Goal: Transaction & Acquisition: Purchase product/service

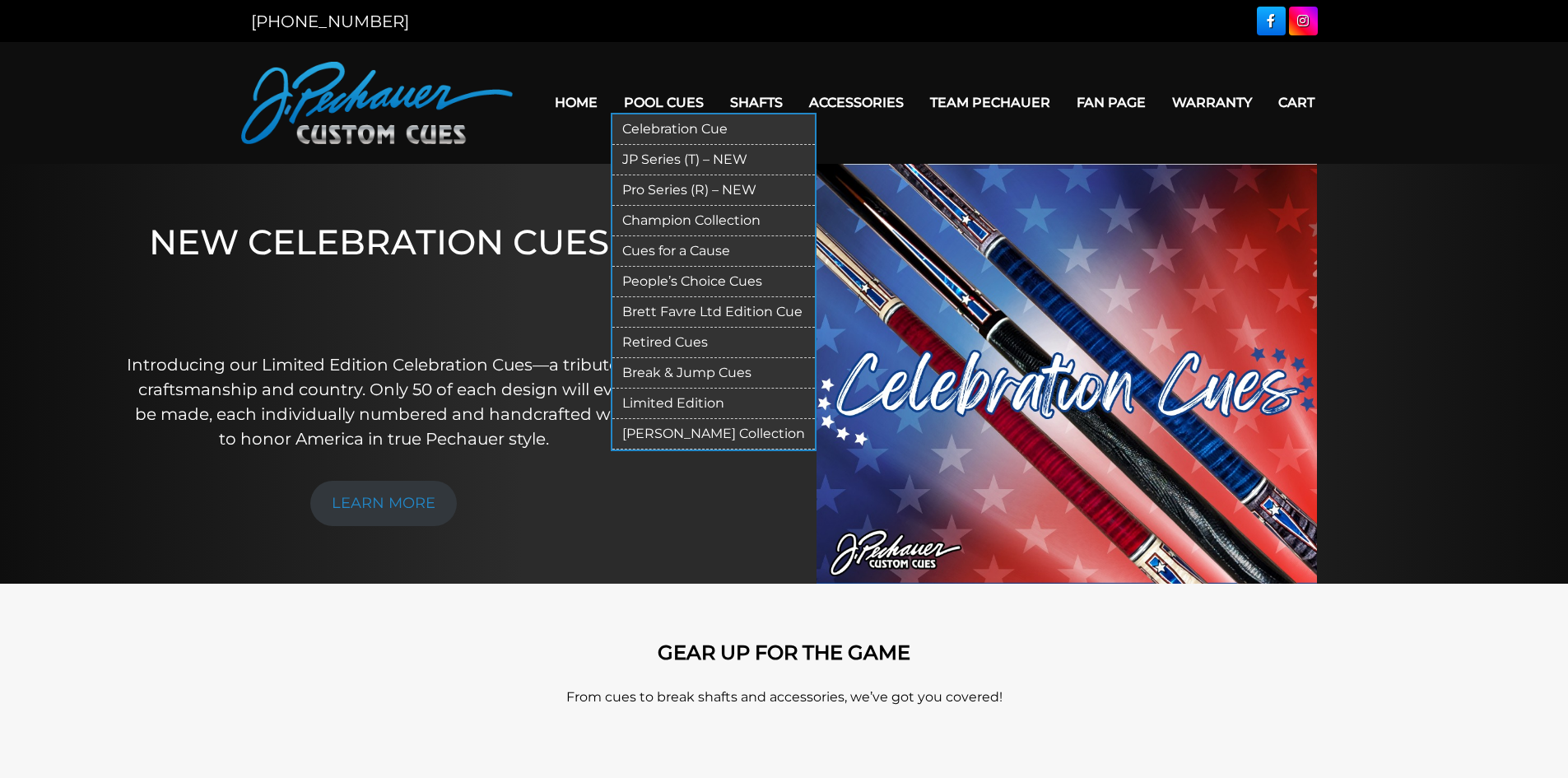
click at [657, 104] on link "Pool Cues" at bounding box center [663, 102] width 106 height 42
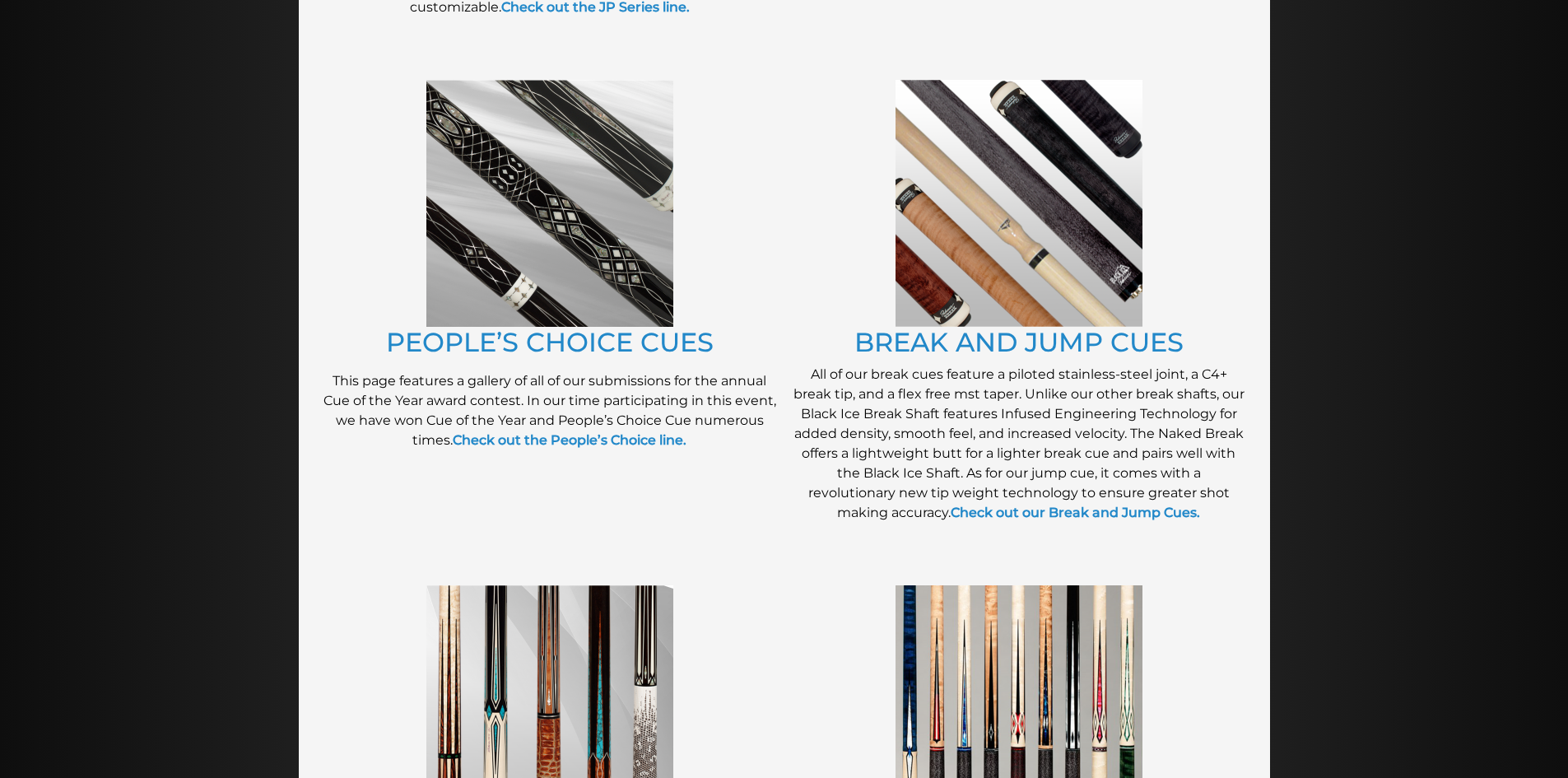
scroll to position [1302, 0]
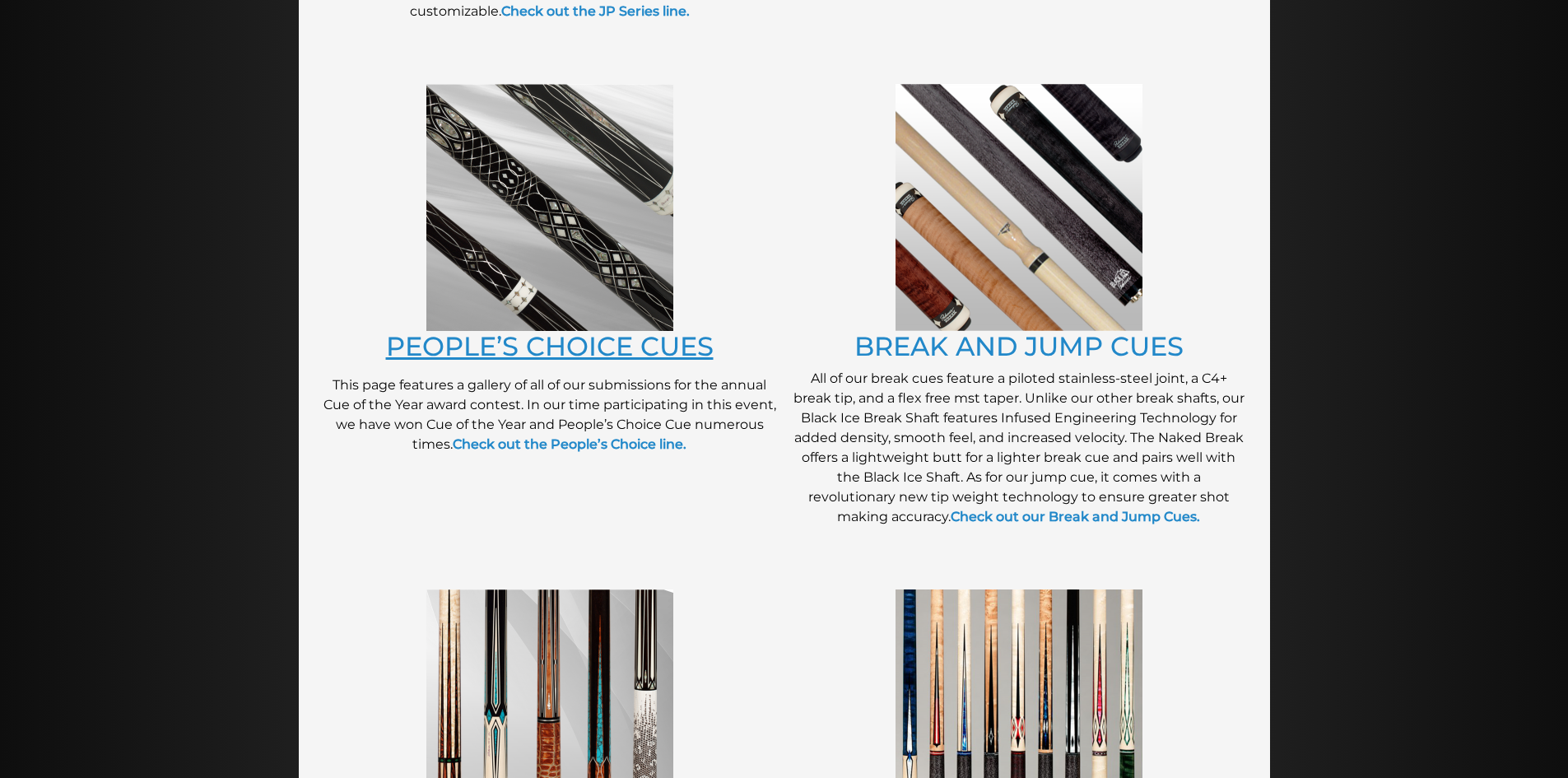
click at [487, 350] on link "PEOPLE’S CHOICE CUES" at bounding box center [550, 345] width 328 height 32
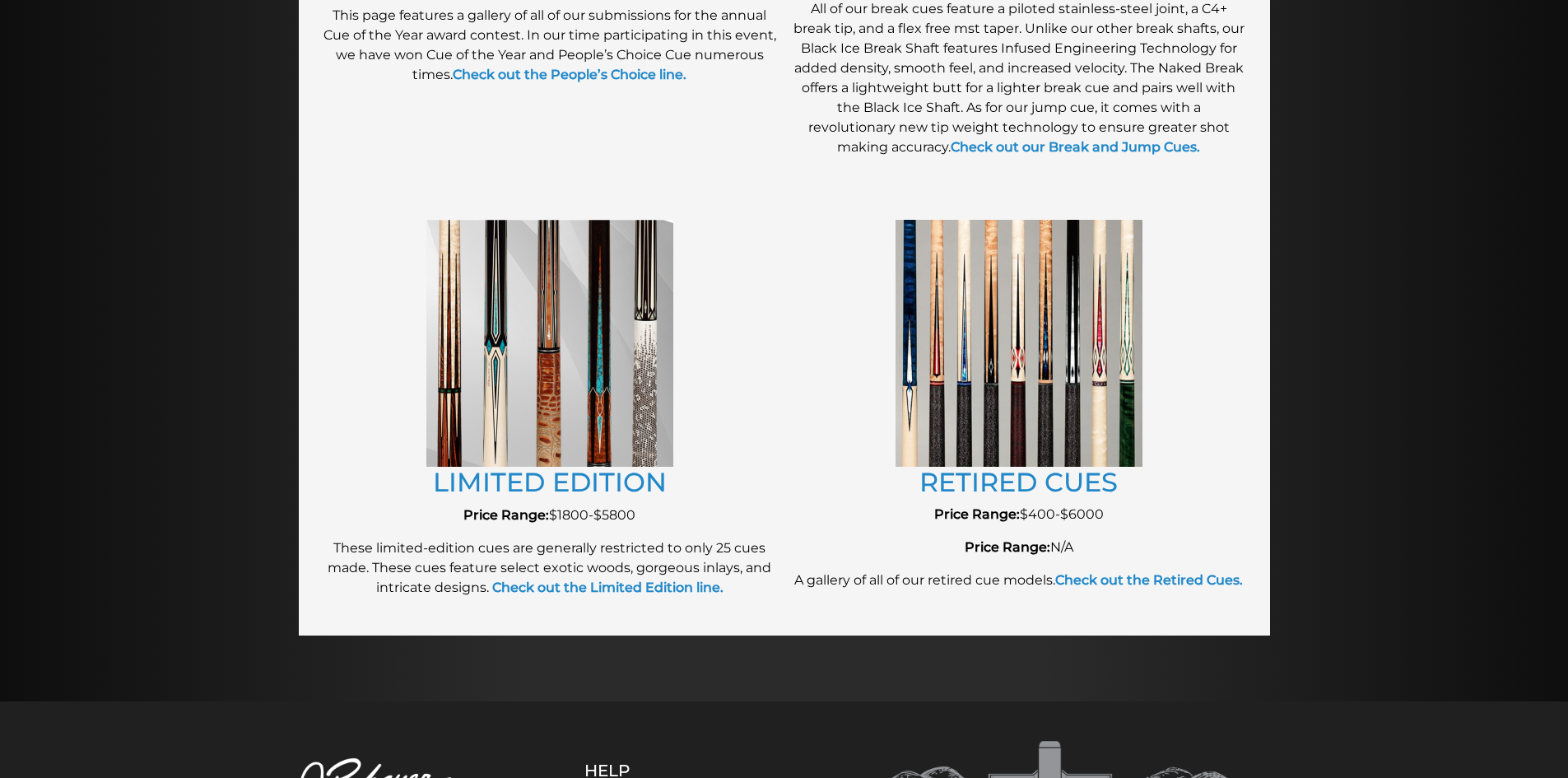
scroll to position [1666, 0]
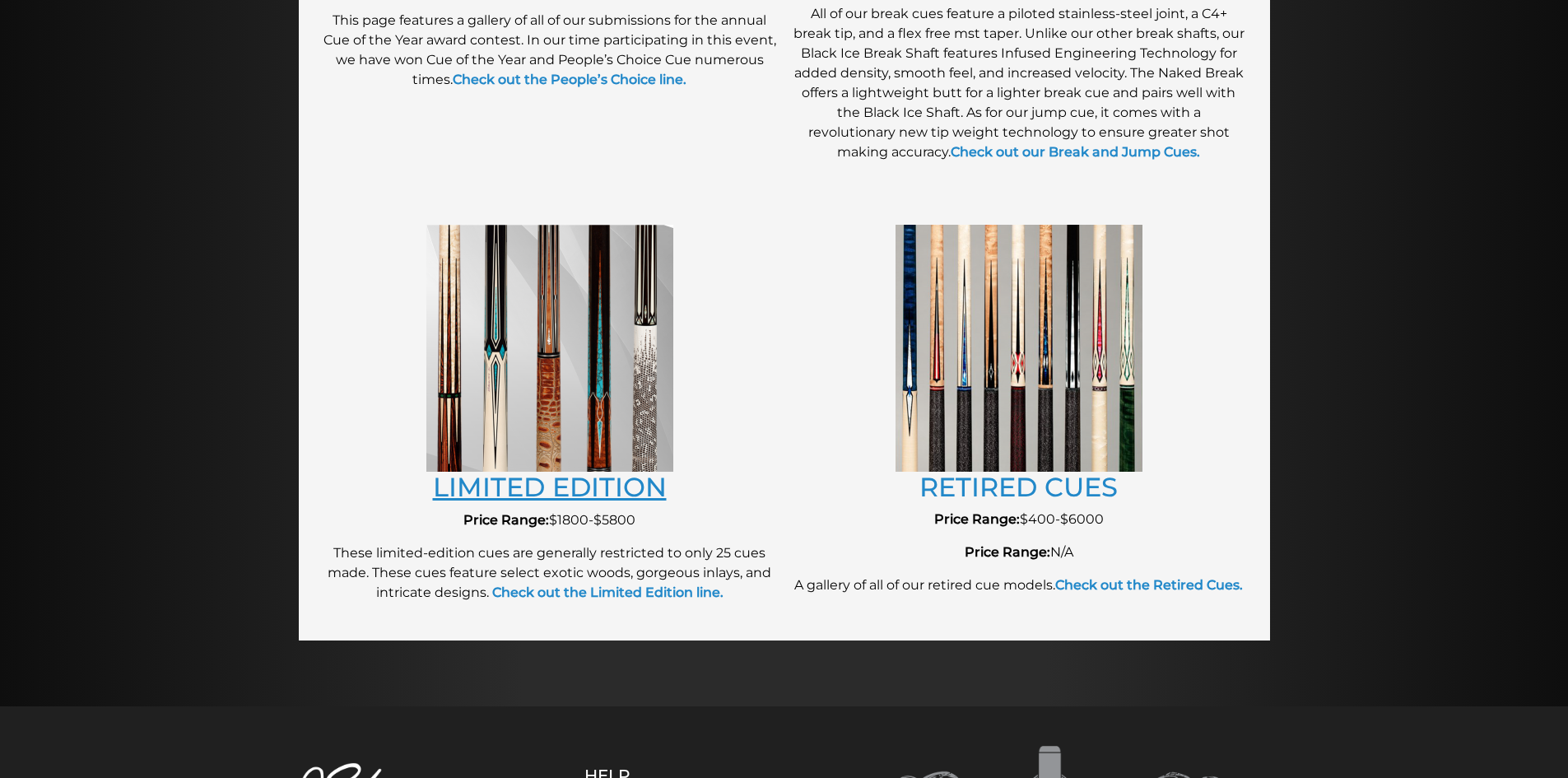
click at [518, 484] on link "LIMITED EDITION" at bounding box center [550, 486] width 233 height 32
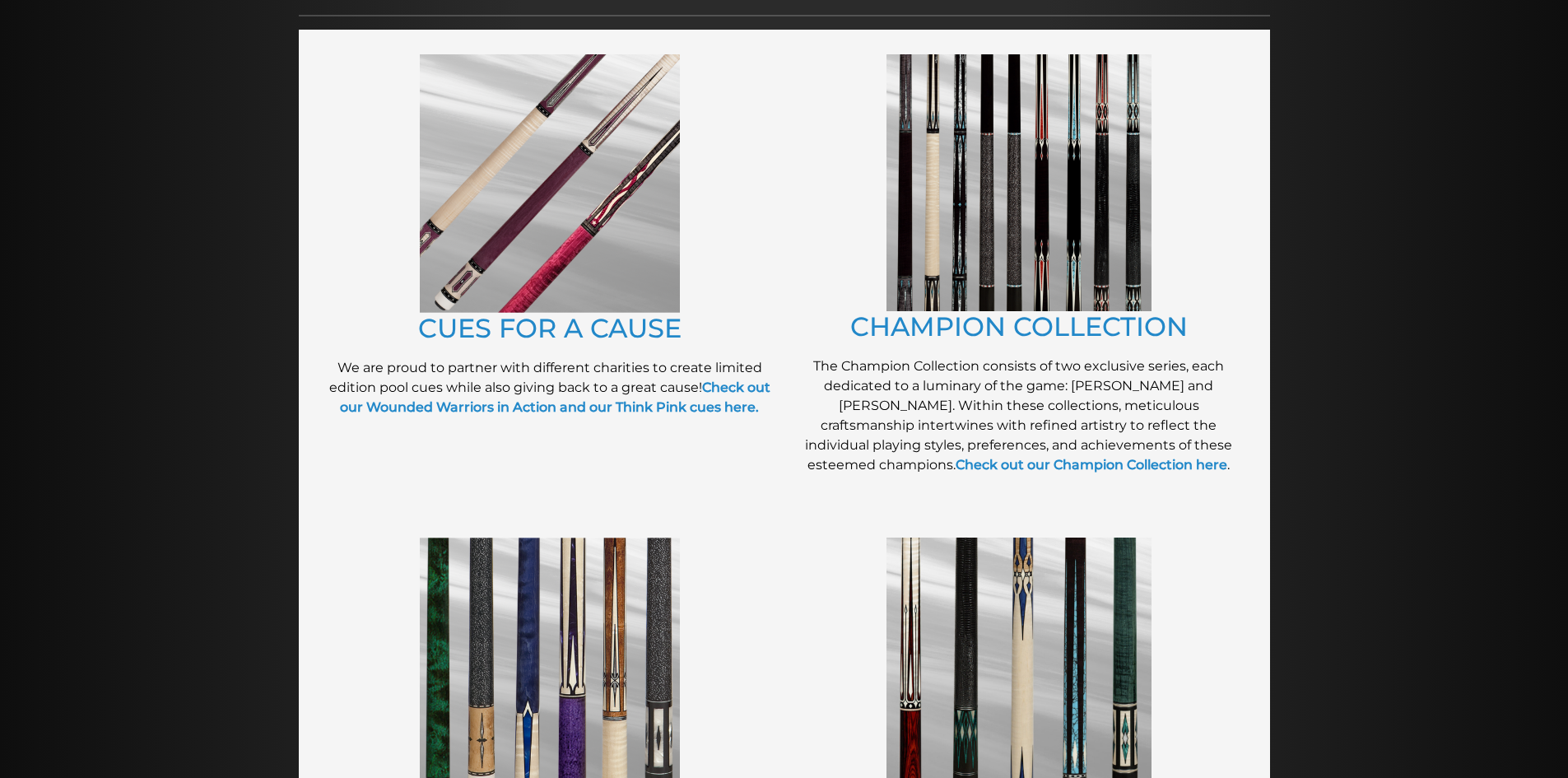
scroll to position [0, 0]
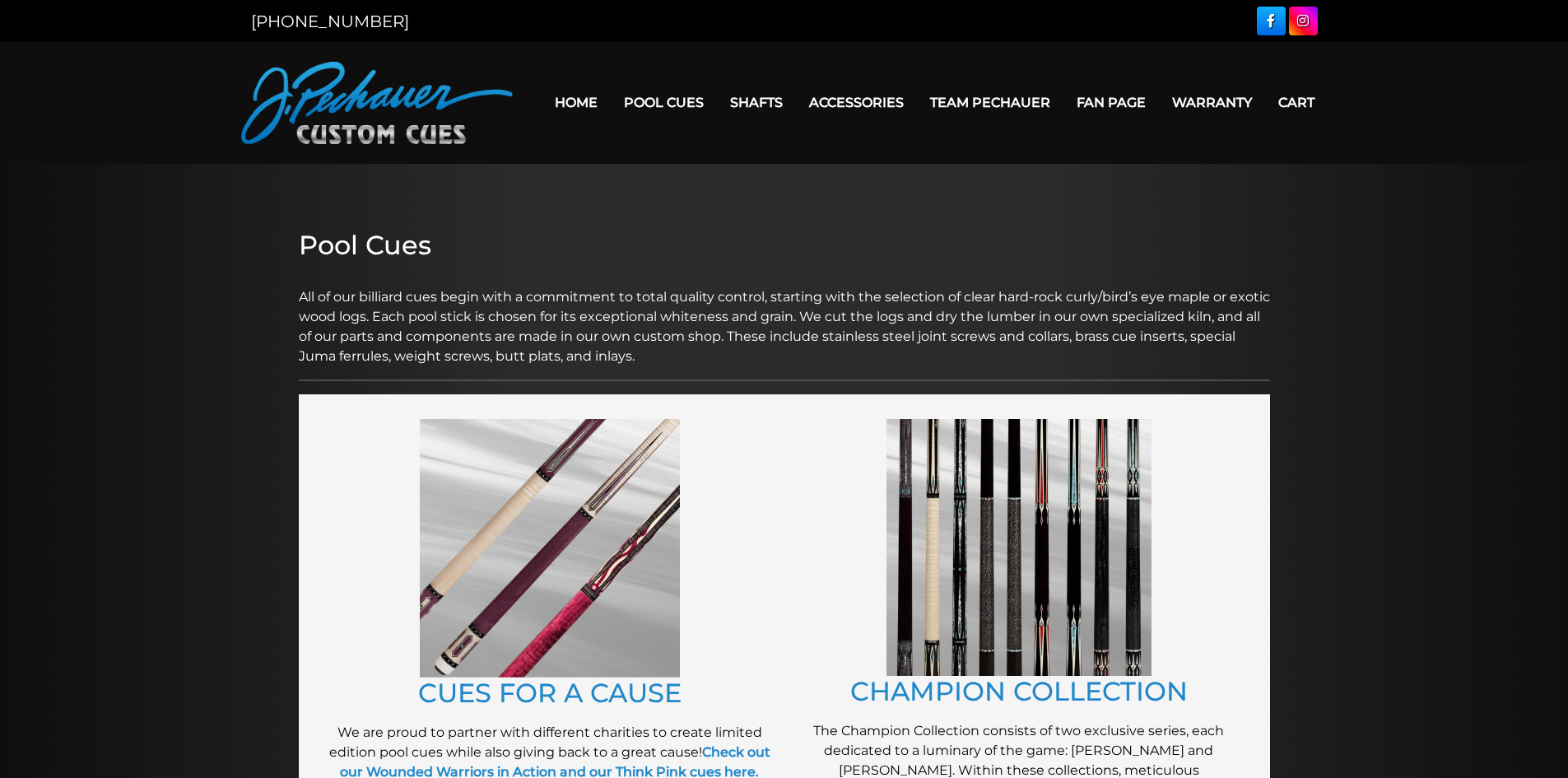
click at [584, 104] on link "Home" at bounding box center [576, 102] width 69 height 42
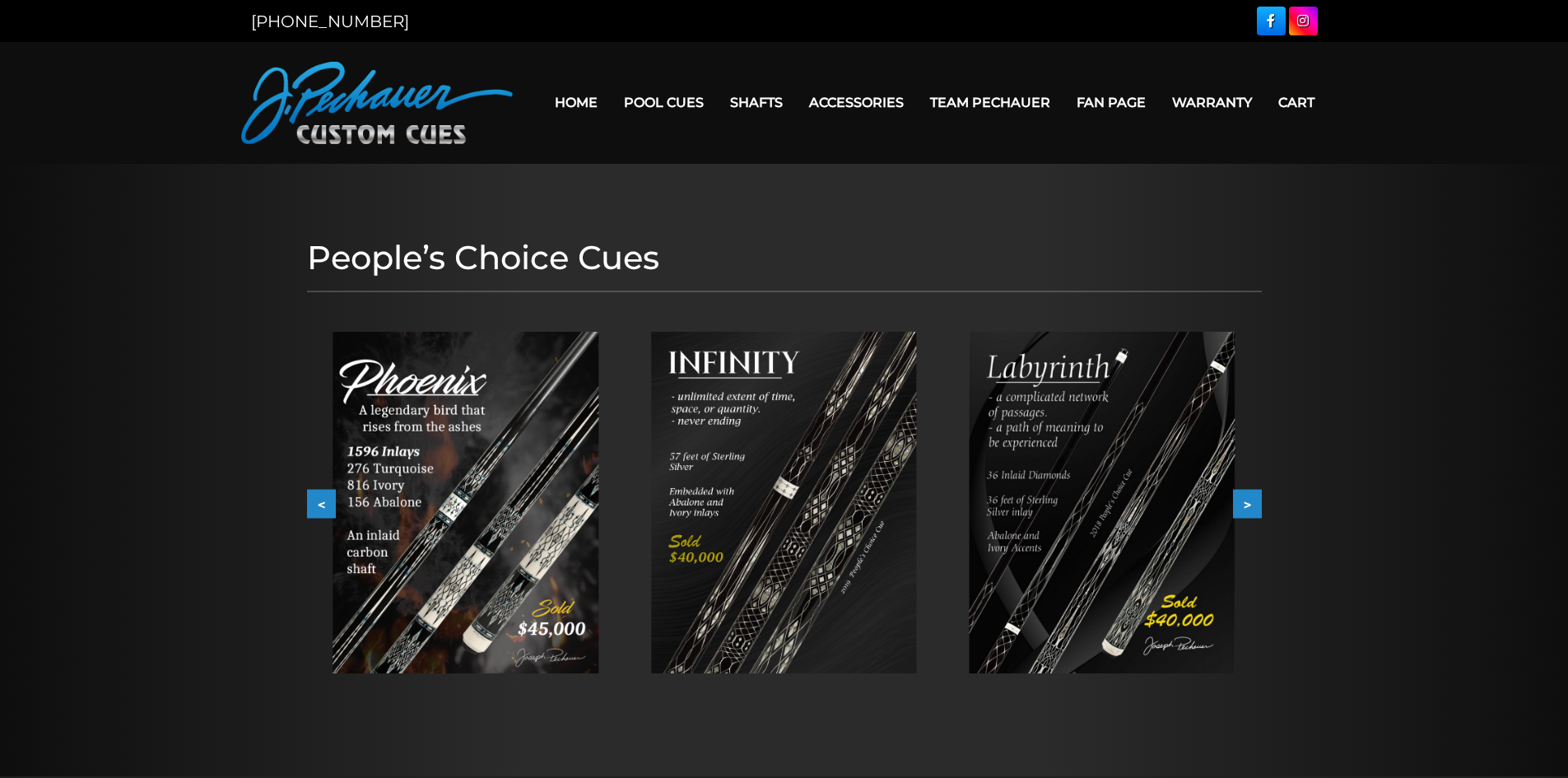
click at [1246, 497] on button ">" at bounding box center [1247, 504] width 29 height 29
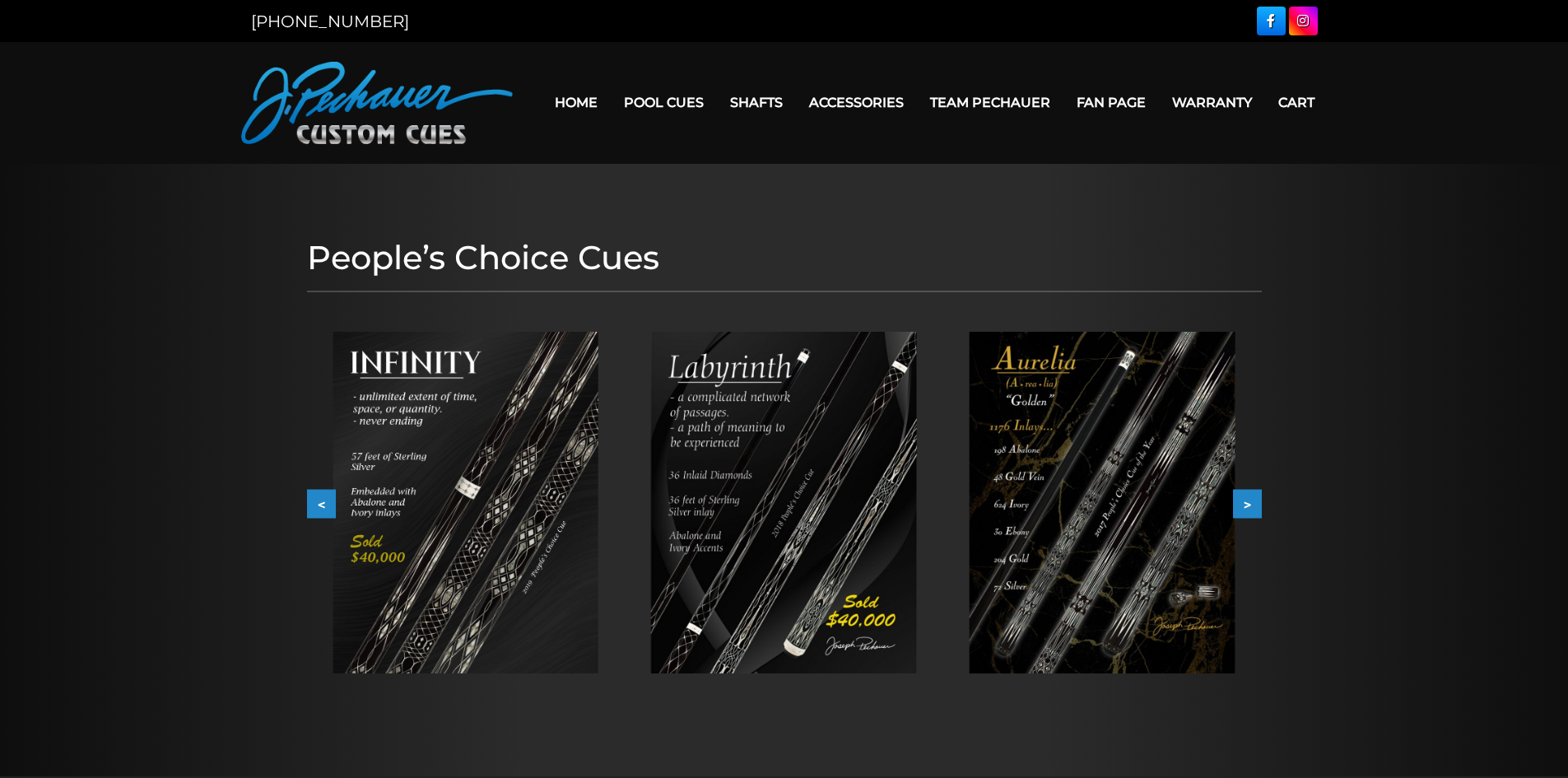
click at [325, 502] on button "<" at bounding box center [322, 504] width 29 height 29
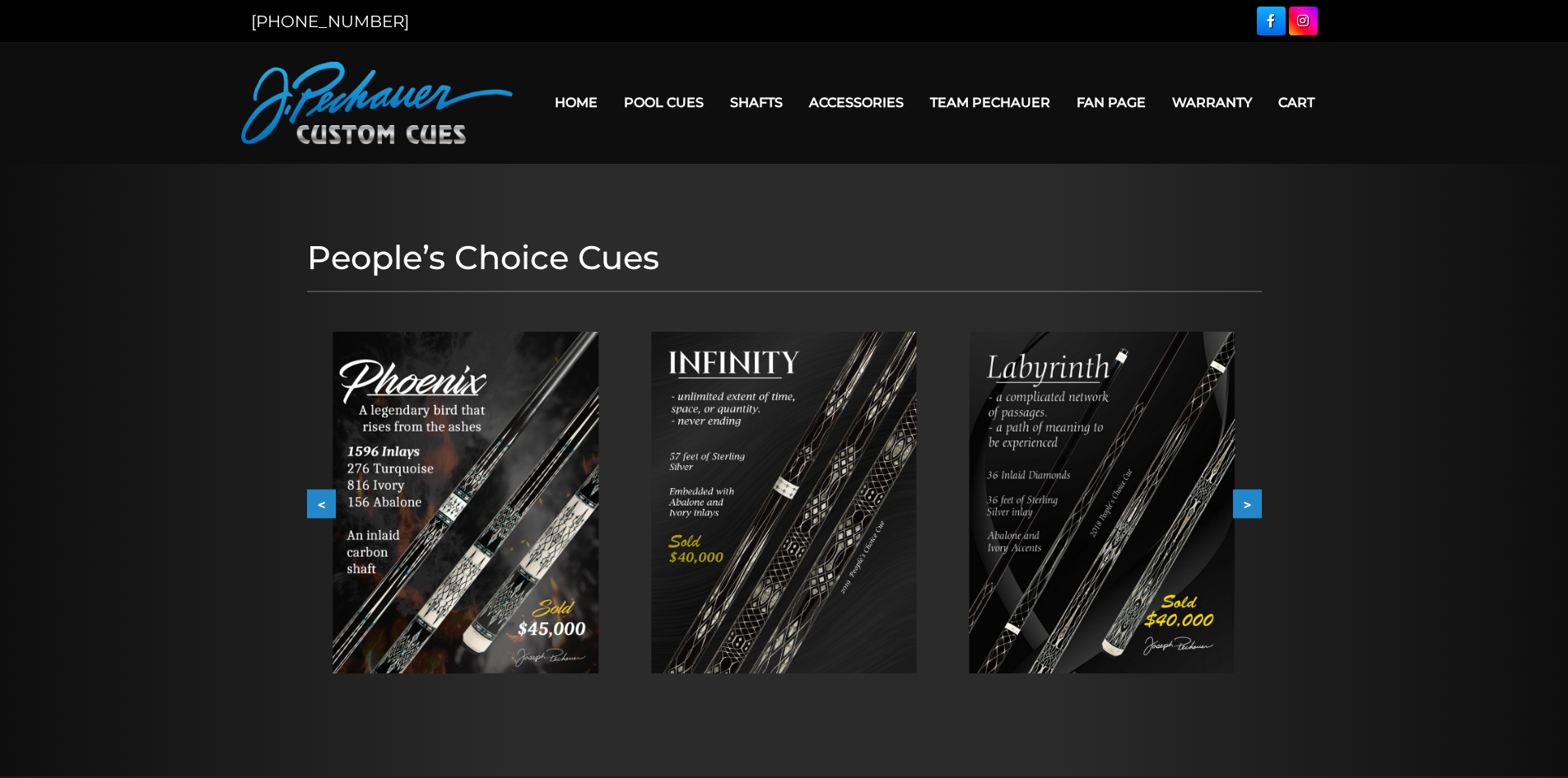
click at [802, 435] on img at bounding box center [783, 502] width 266 height 341
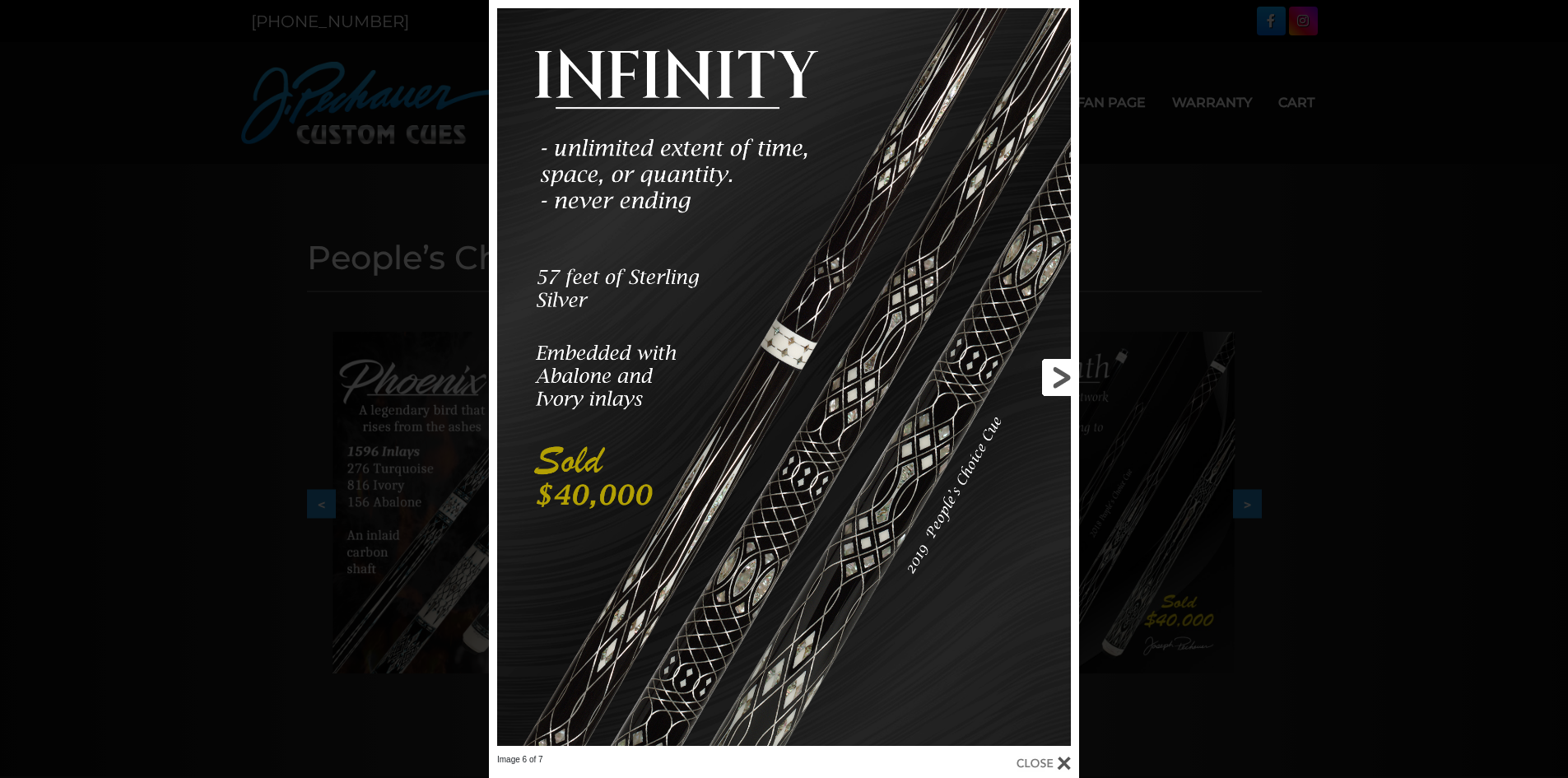
click at [1052, 751] on link at bounding box center [945, 376] width 266 height 754
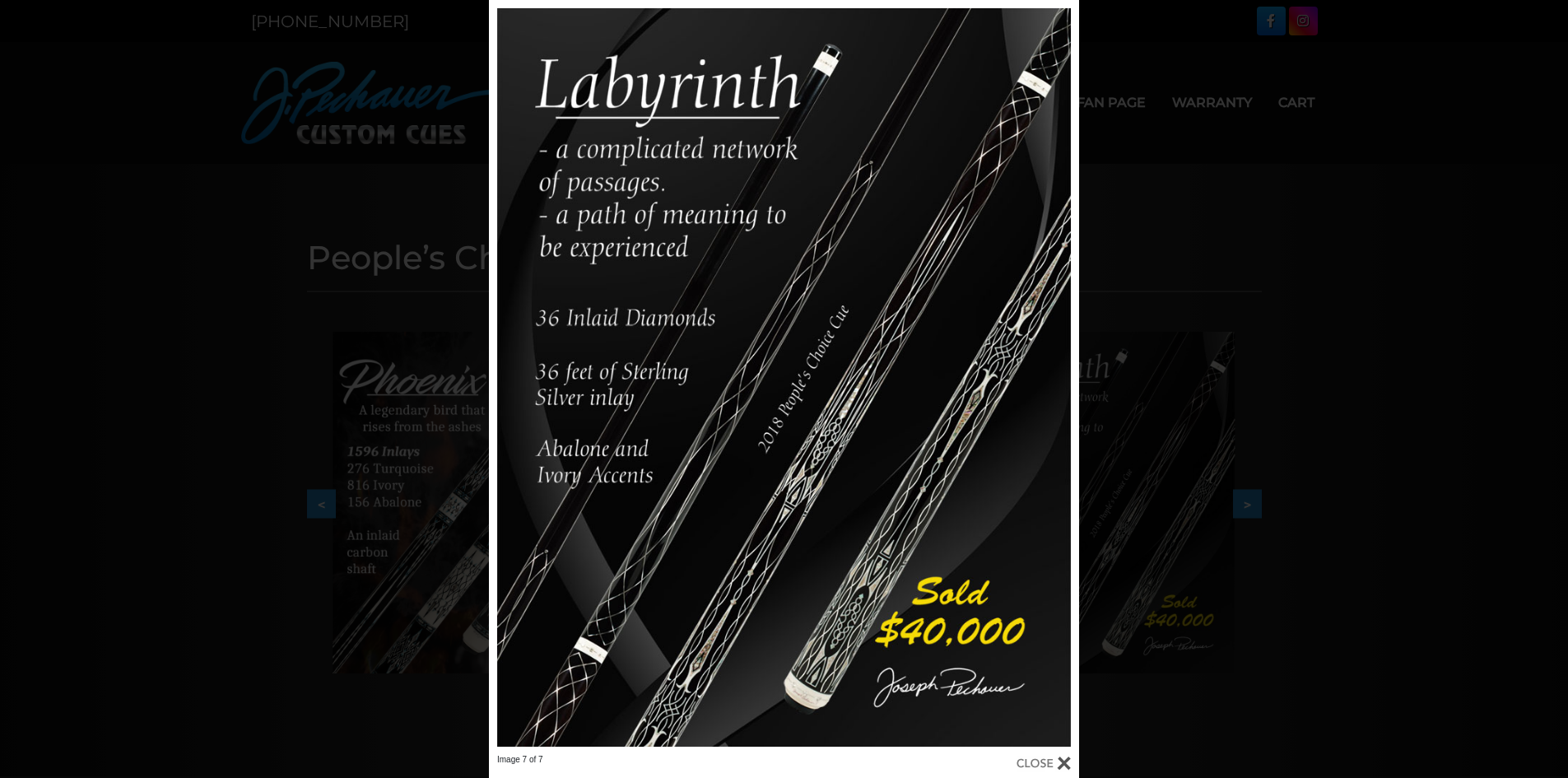
click at [1068, 764] on div at bounding box center [1044, 762] width 54 height 18
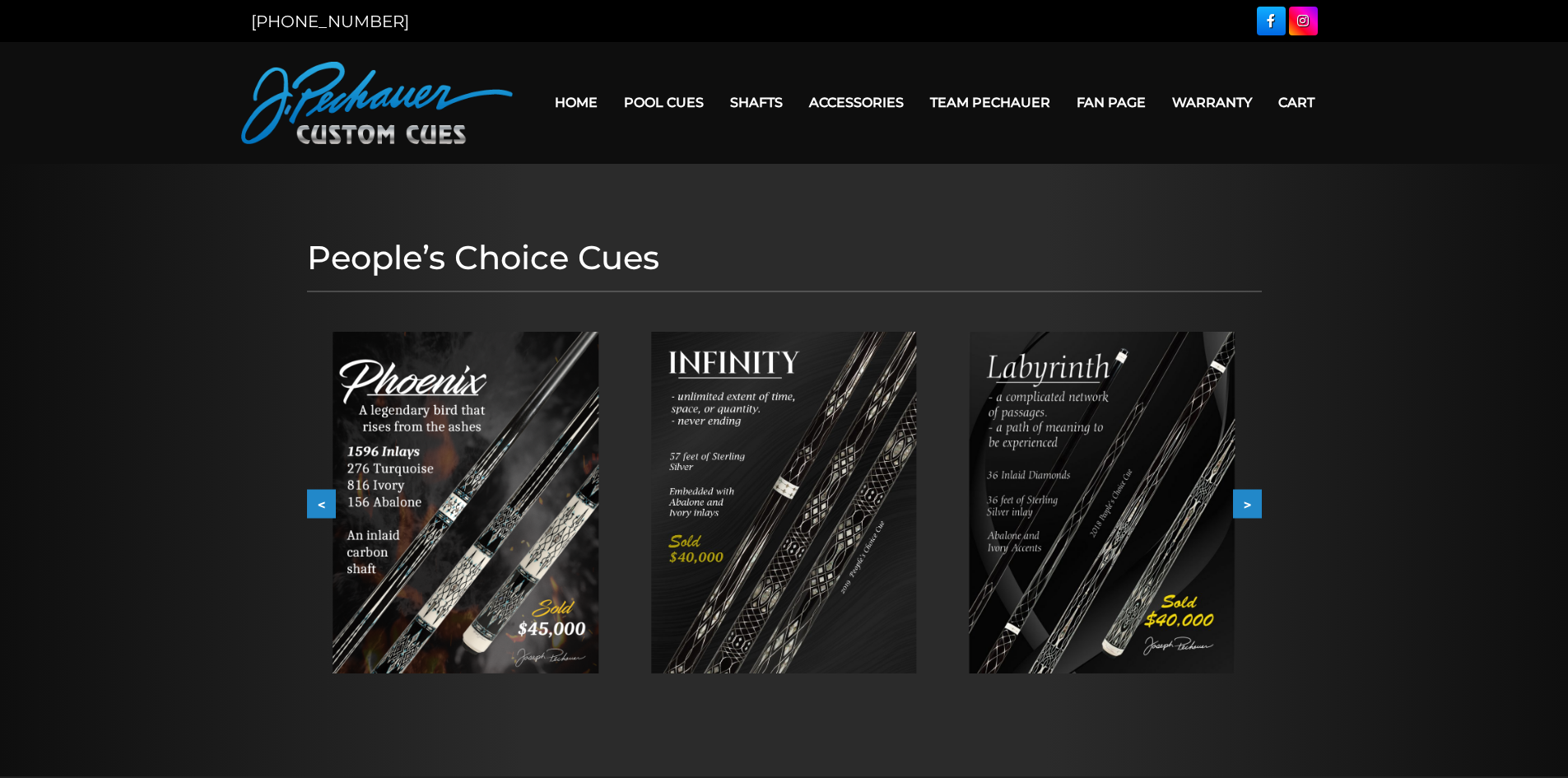
click at [511, 505] on img at bounding box center [465, 502] width 266 height 341
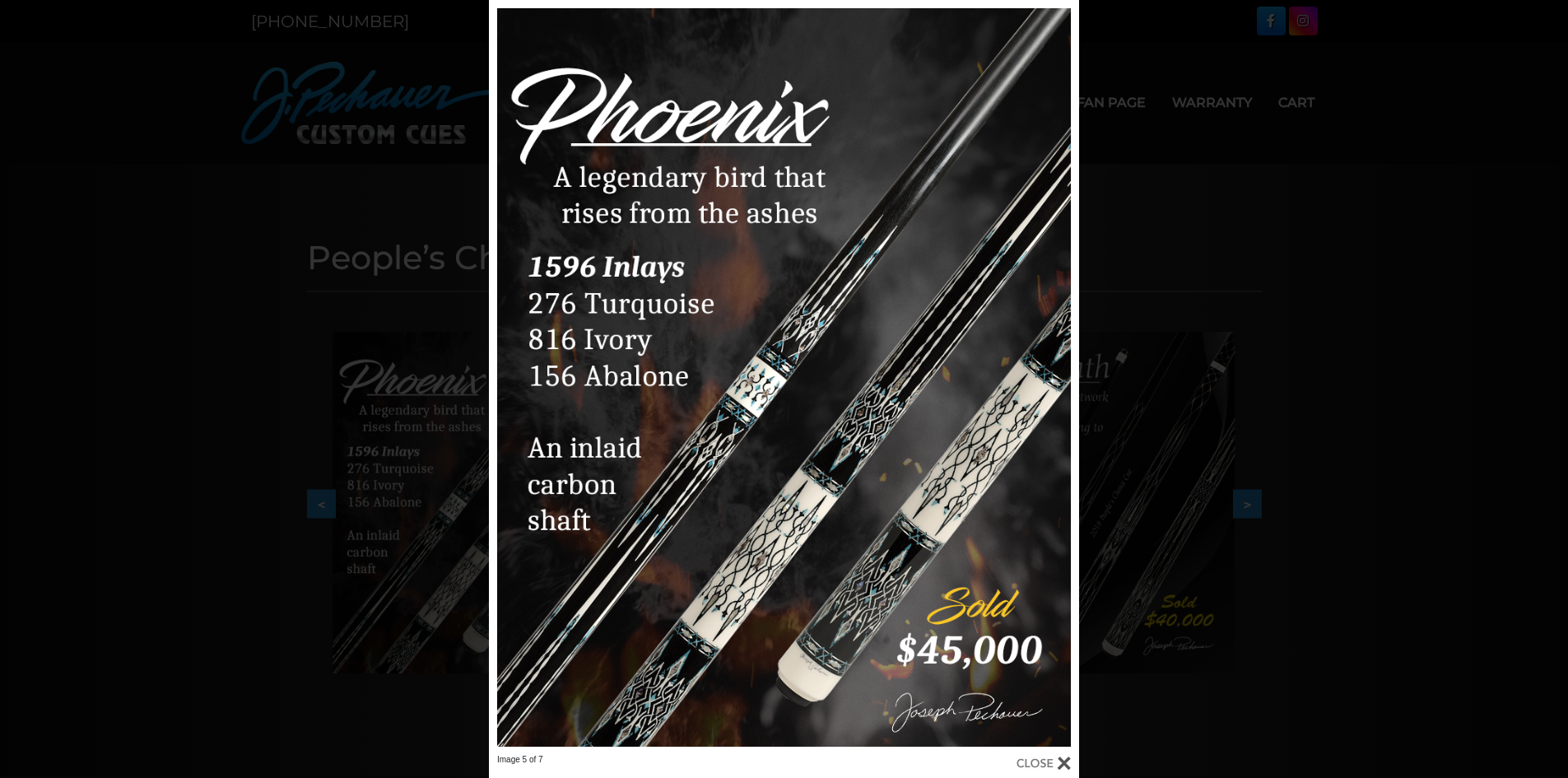
click at [1055, 759] on div at bounding box center [1044, 762] width 54 height 18
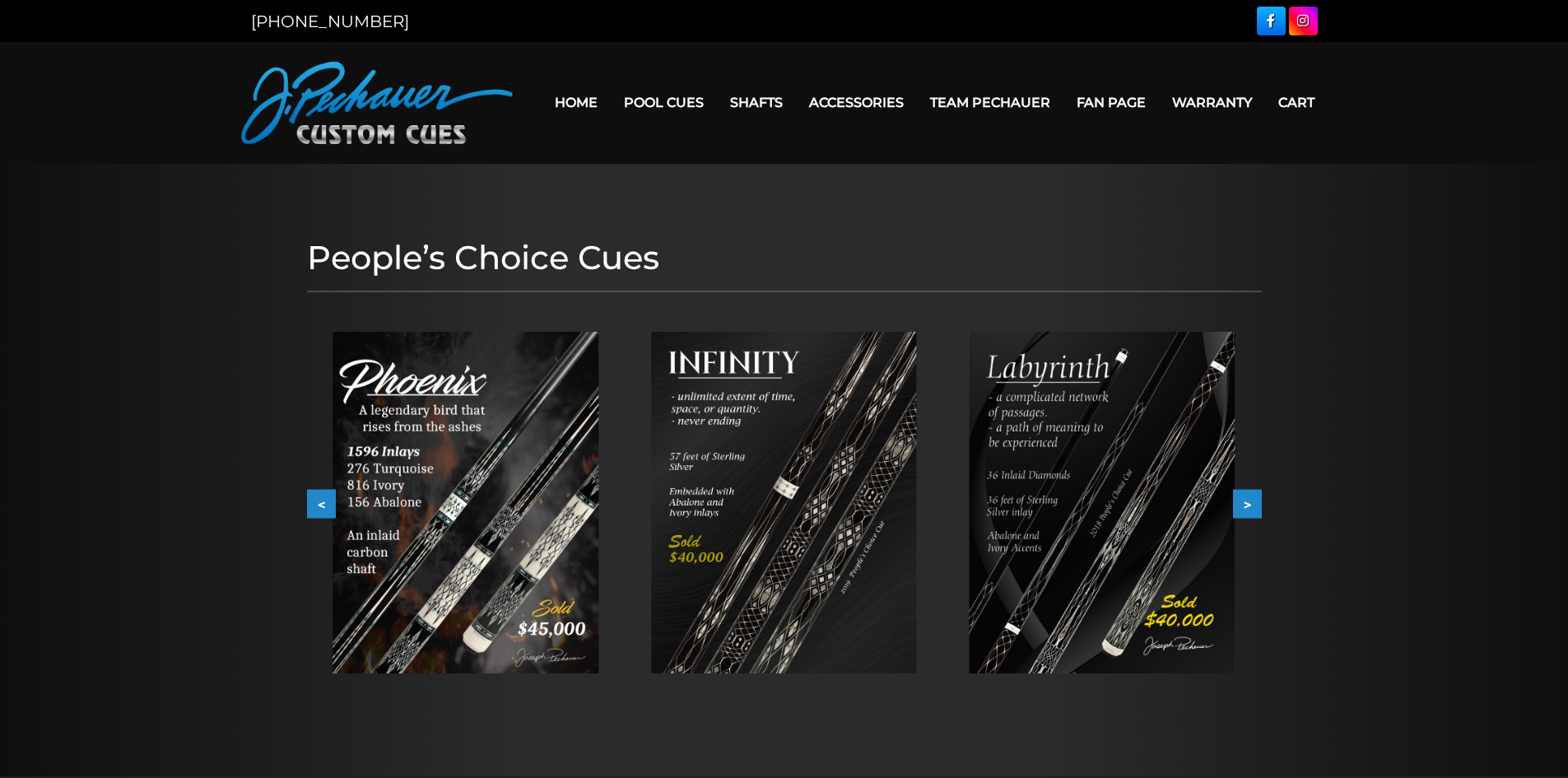
click at [1053, 474] on img at bounding box center [1102, 502] width 266 height 341
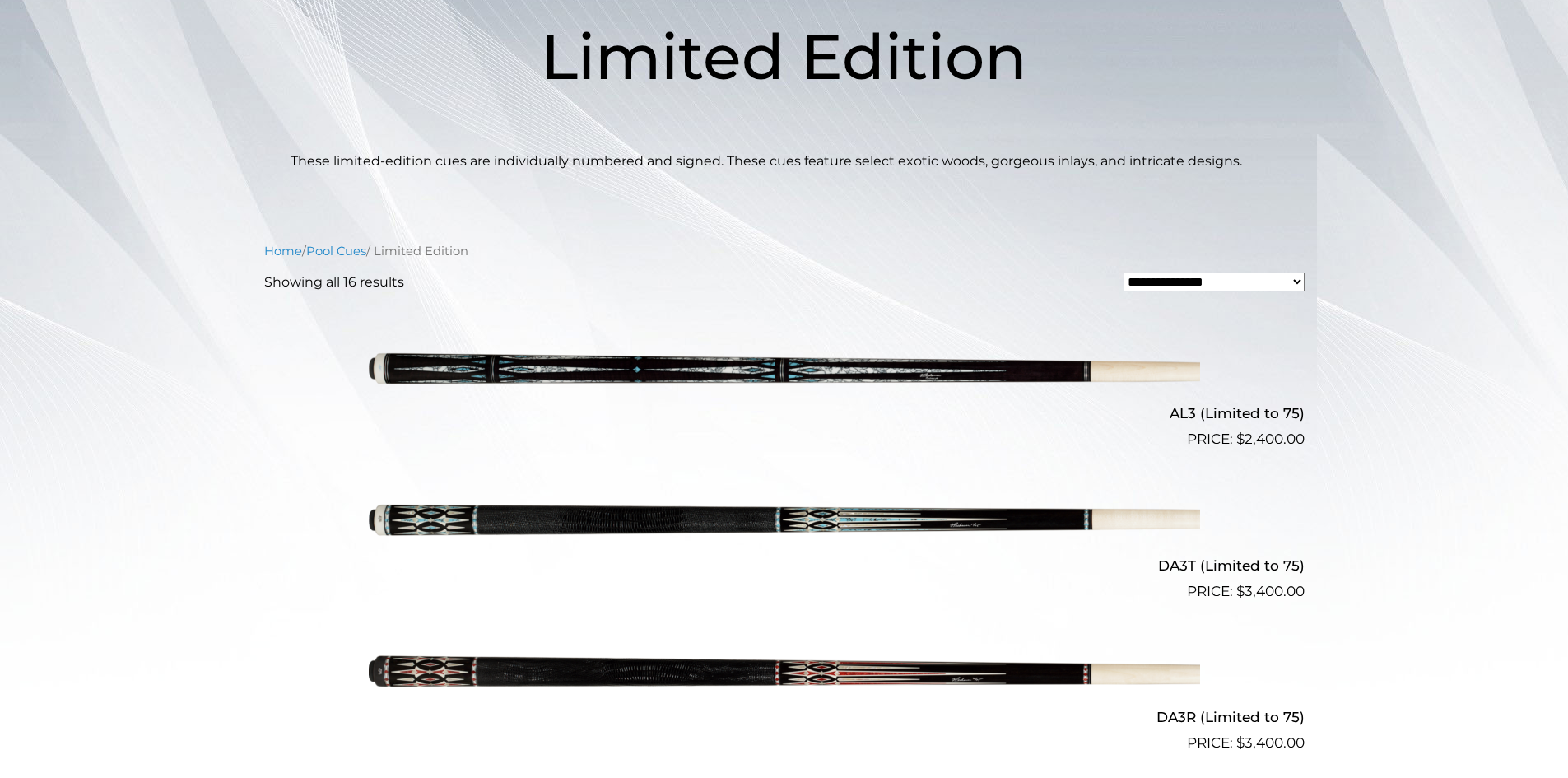
scroll to position [272, 0]
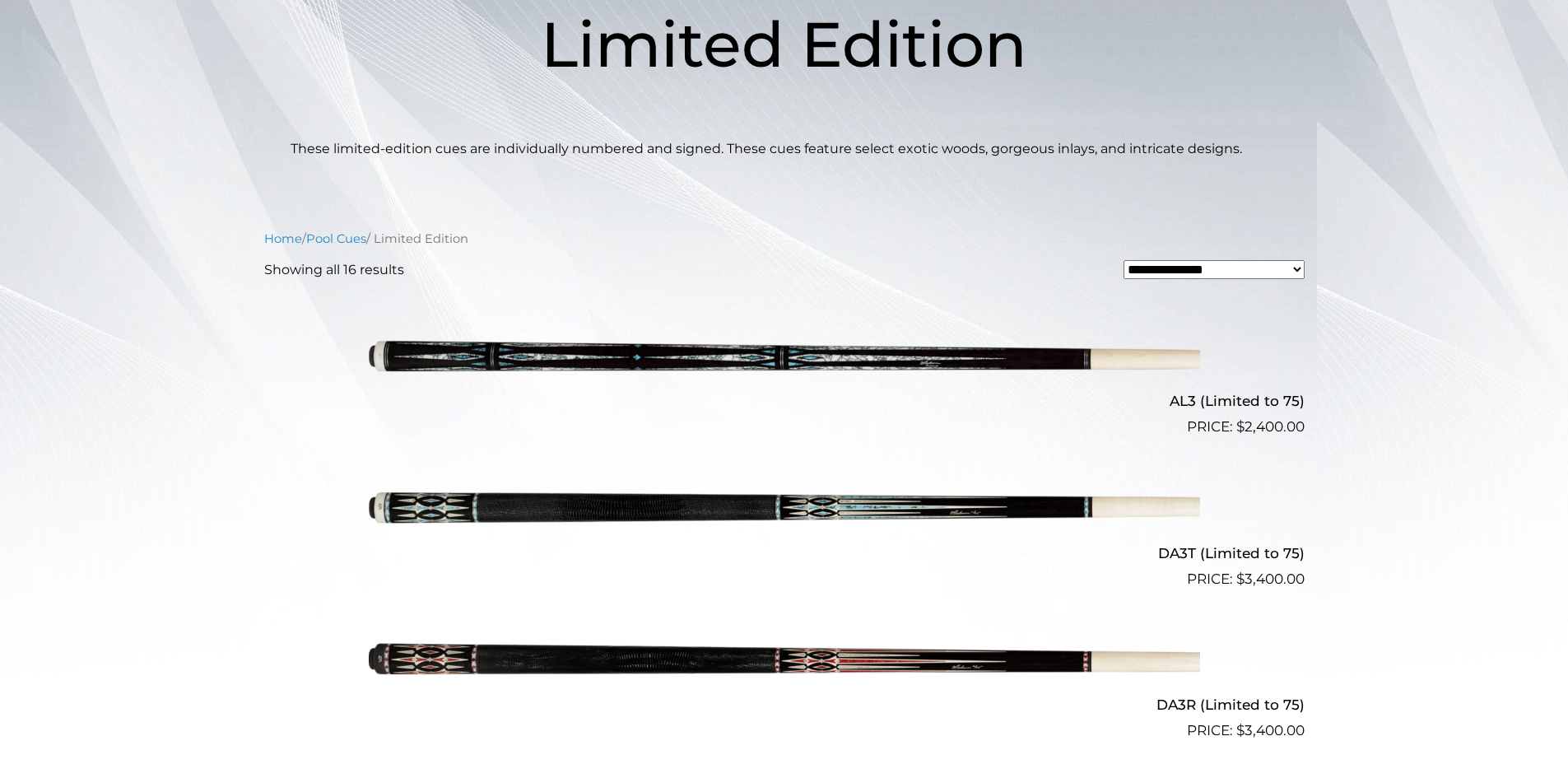
click at [603, 500] on img at bounding box center [784, 513] width 832 height 138
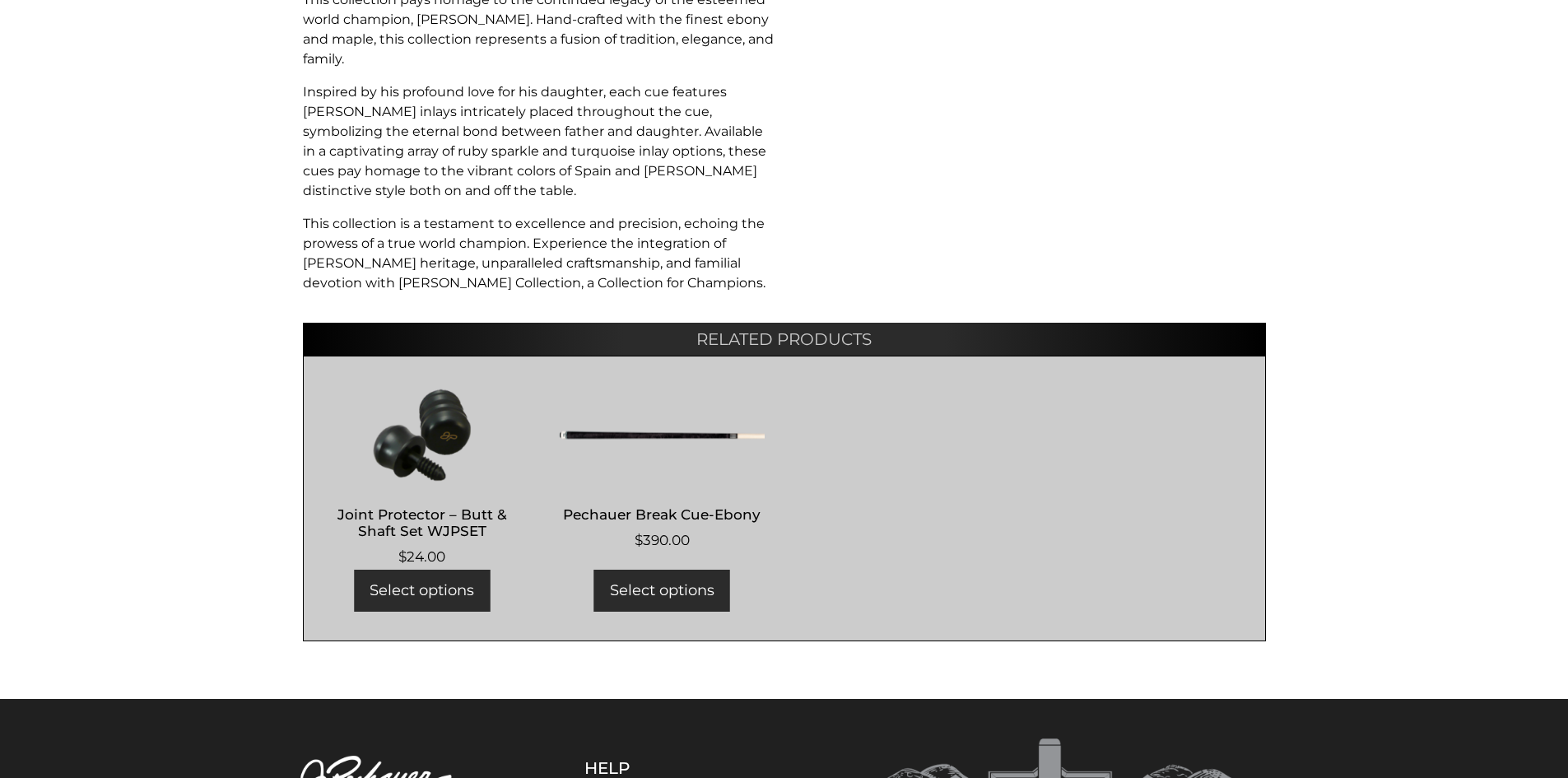
scroll to position [1152, 0]
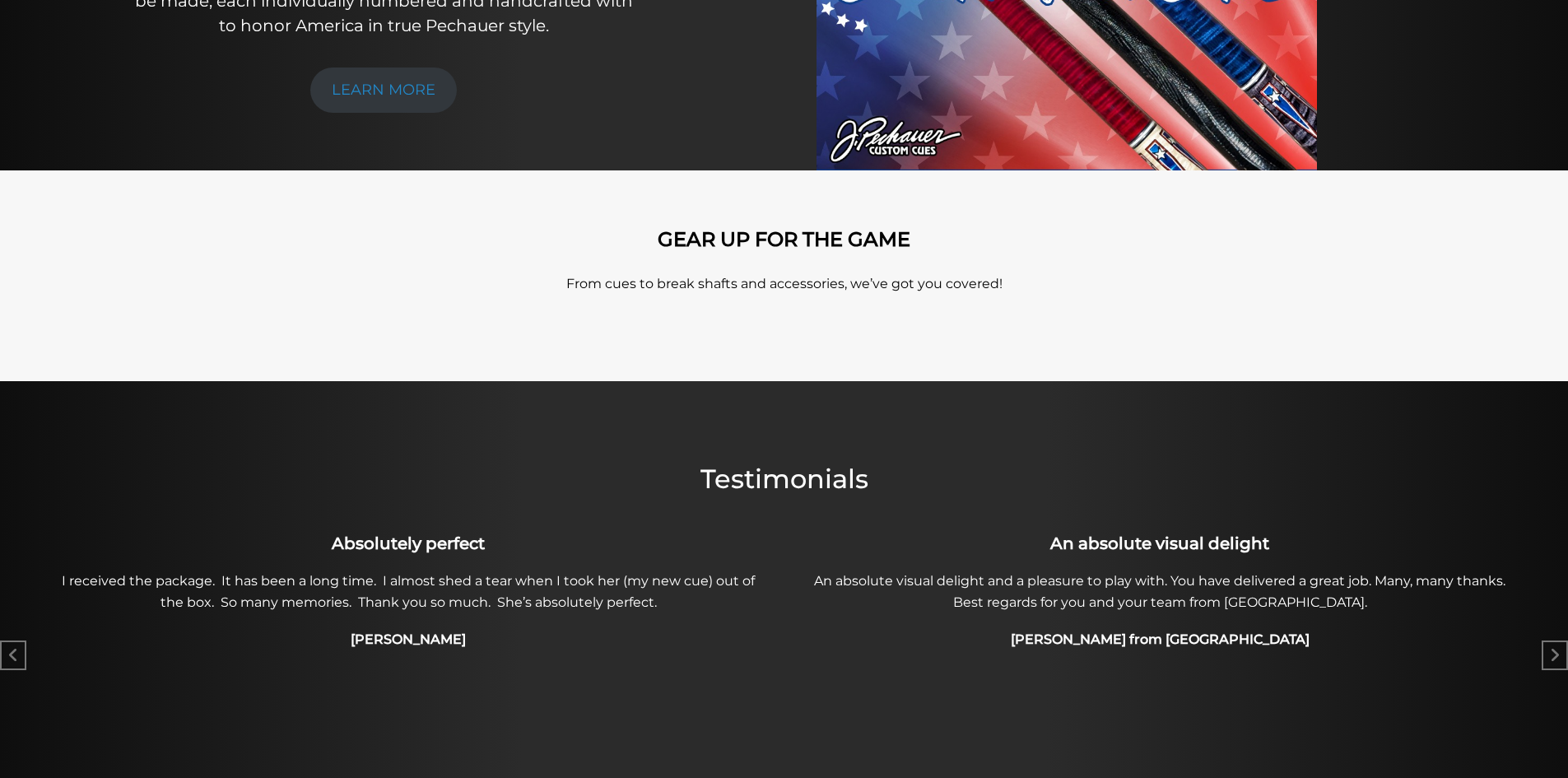
scroll to position [408, 0]
